Goal: Find specific page/section: Find specific page/section

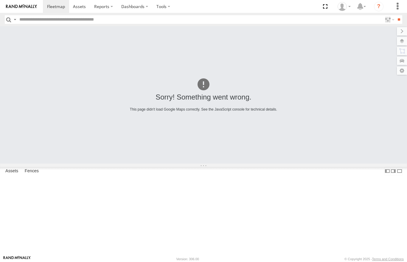
click at [0, 0] on div "Prime Movers" at bounding box center [0, 0] width 0 height 0
click at [0, 0] on div "PM017 - [PERSON_NAME]" at bounding box center [0, 0] width 0 height 0
click at [383, 163] on div "Sorry! Something went wrong. This page didn't load Google Maps correctly. See t…" at bounding box center [203, 94] width 407 height 137
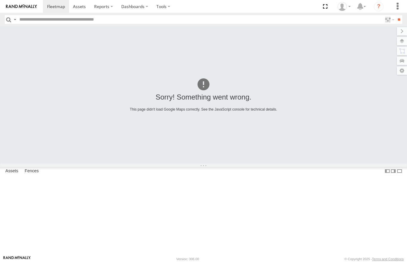
click at [0, 0] on div "Project Managers" at bounding box center [0, 0] width 0 height 0
click at [175, 163] on div "Sorry! Something went wrong. This page didn't load Google Maps correctly. See t…" at bounding box center [203, 94] width 407 height 137
